Goal: Find specific page/section: Find specific page/section

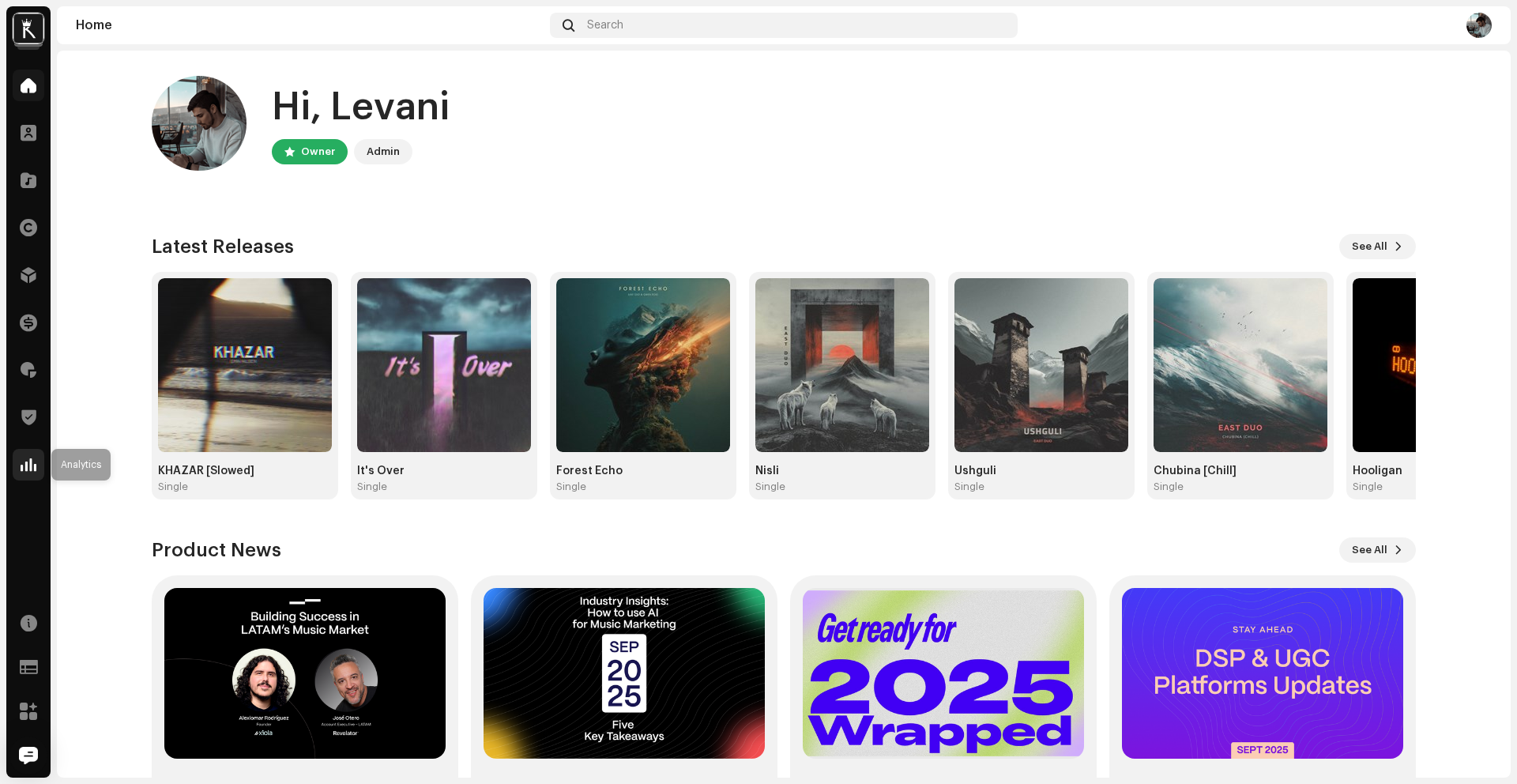
click at [33, 455] on div at bounding box center [28, 464] width 32 height 32
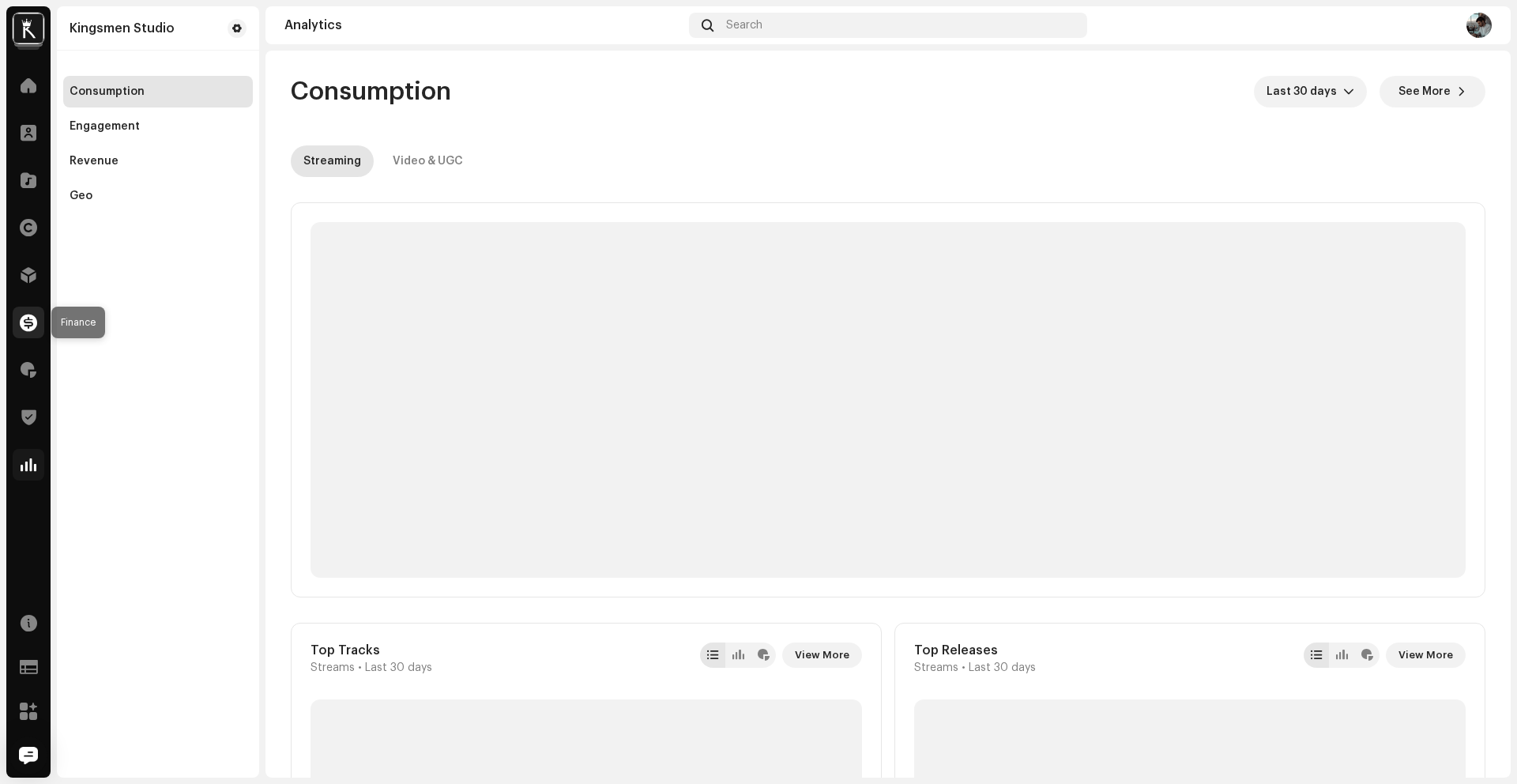
click at [26, 322] on span at bounding box center [28, 322] width 18 height 13
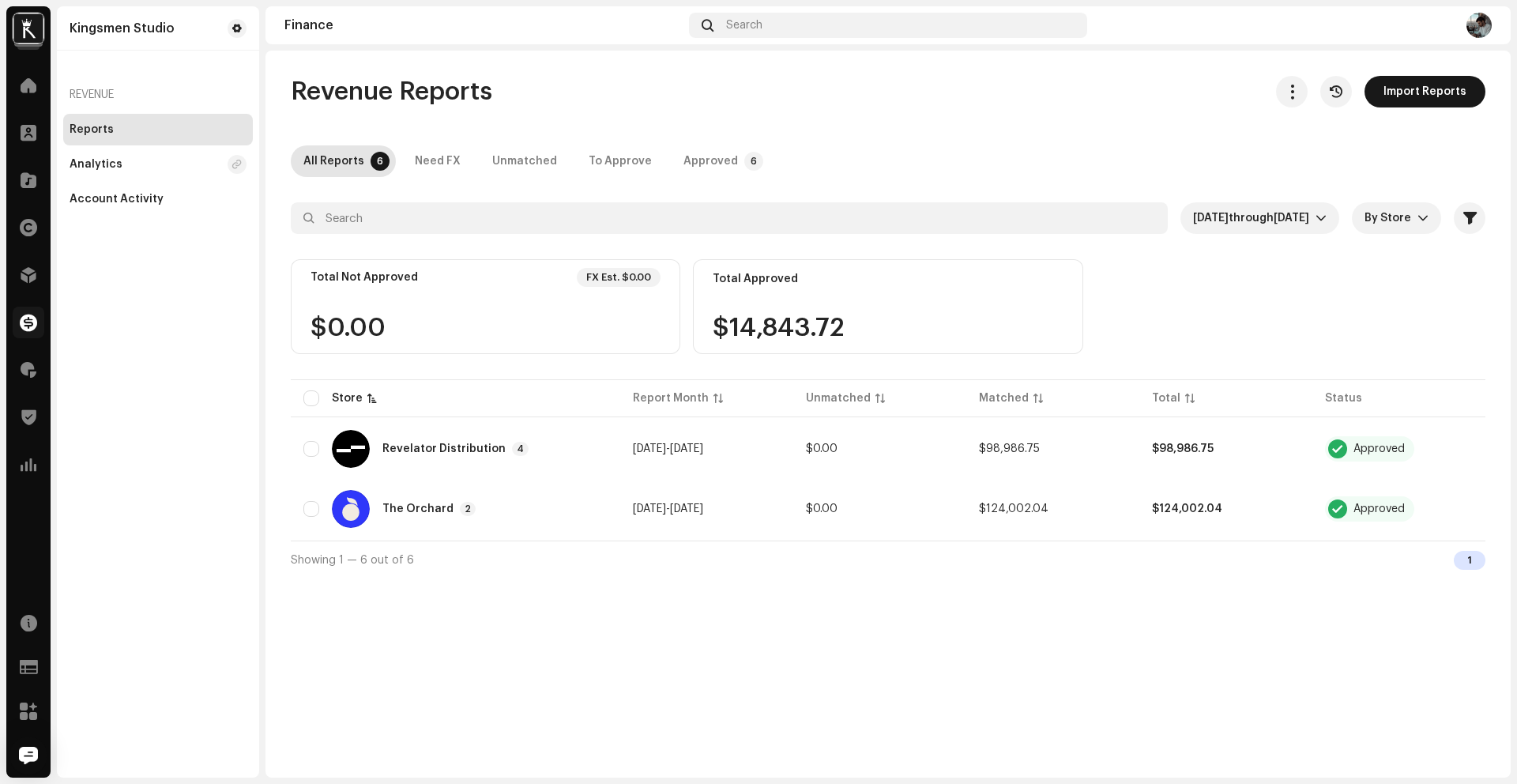
click at [1265, 199] on div "Revenue Reports Import Reports All Reports 6 Need FX Unmatched To Approve Appro…" at bounding box center [888, 327] width 1245 height 503
click at [1261, 203] on span "[DATE] through [DATE]" at bounding box center [1254, 218] width 122 height 32
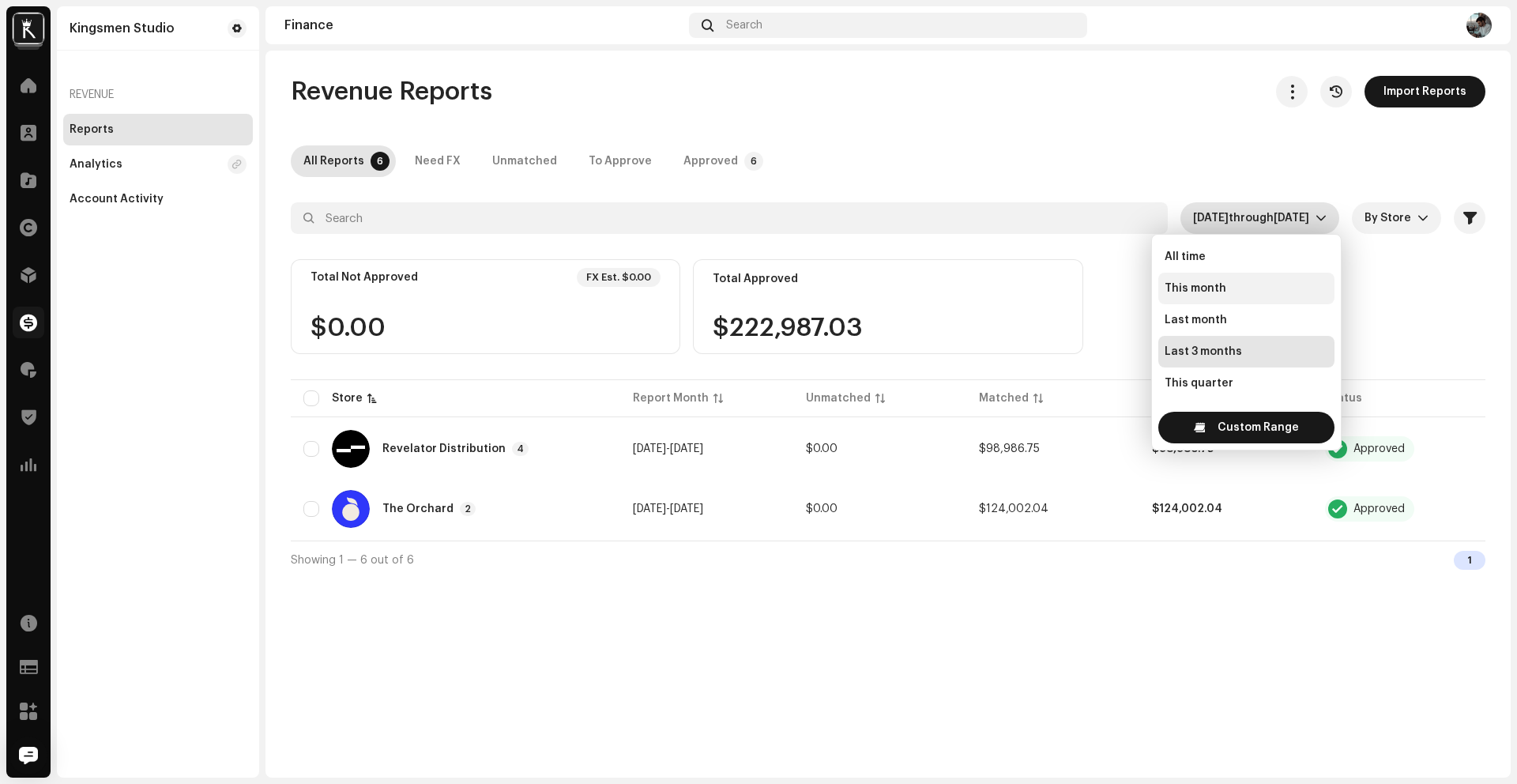
click at [1243, 278] on li "This month" at bounding box center [1246, 289] width 177 height 32
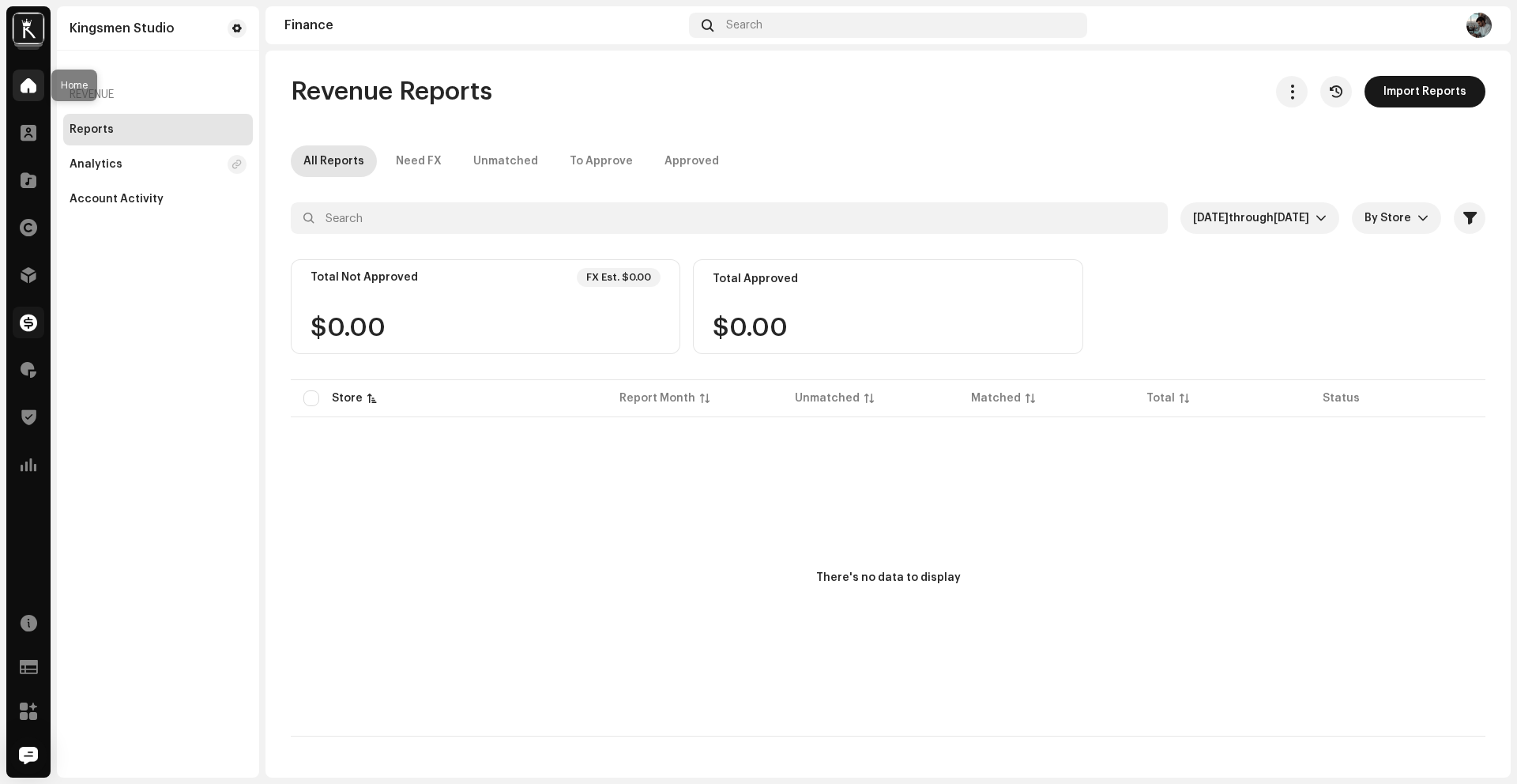
click at [35, 79] on span at bounding box center [28, 85] width 16 height 13
